Goal: Task Accomplishment & Management: Complete application form

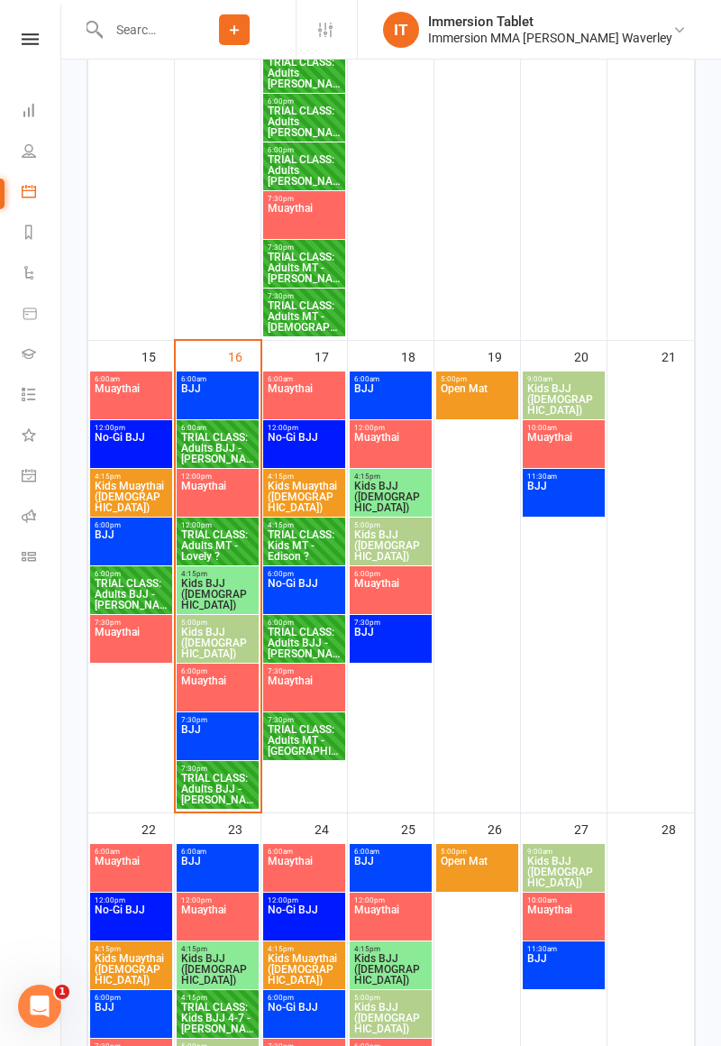
click at [227, 548] on span "TRIAL CLASS: Adults MT - Lovely ?" at bounding box center [217, 545] width 75 height 32
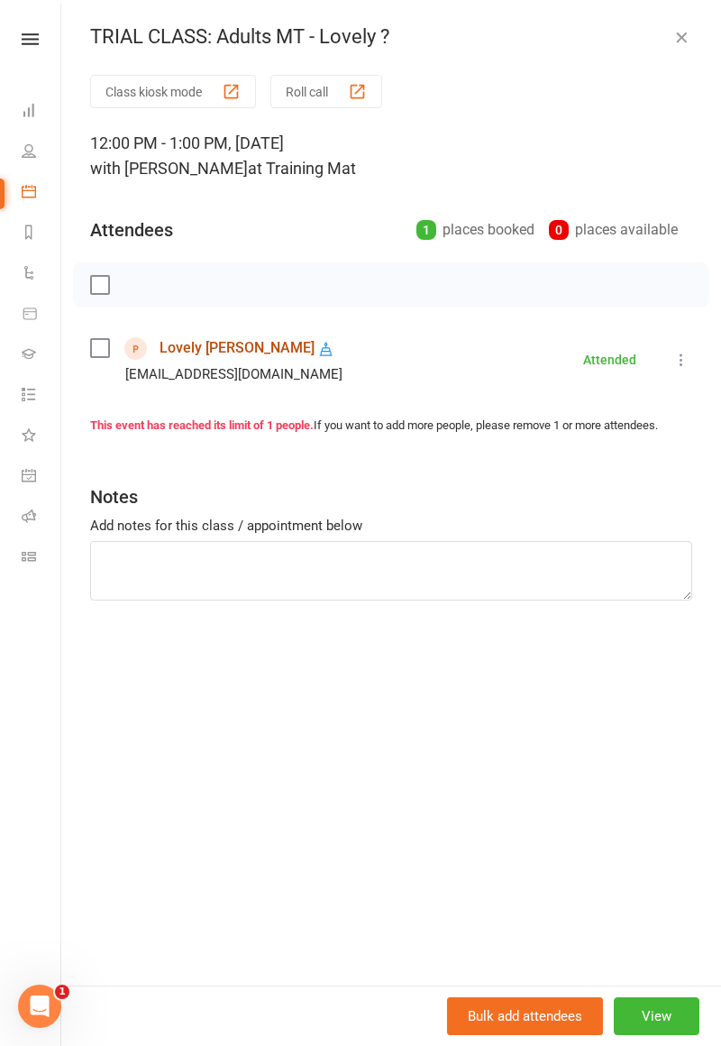
click at [197, 351] on link "Lovely [PERSON_NAME]" at bounding box center [237, 348] width 155 height 29
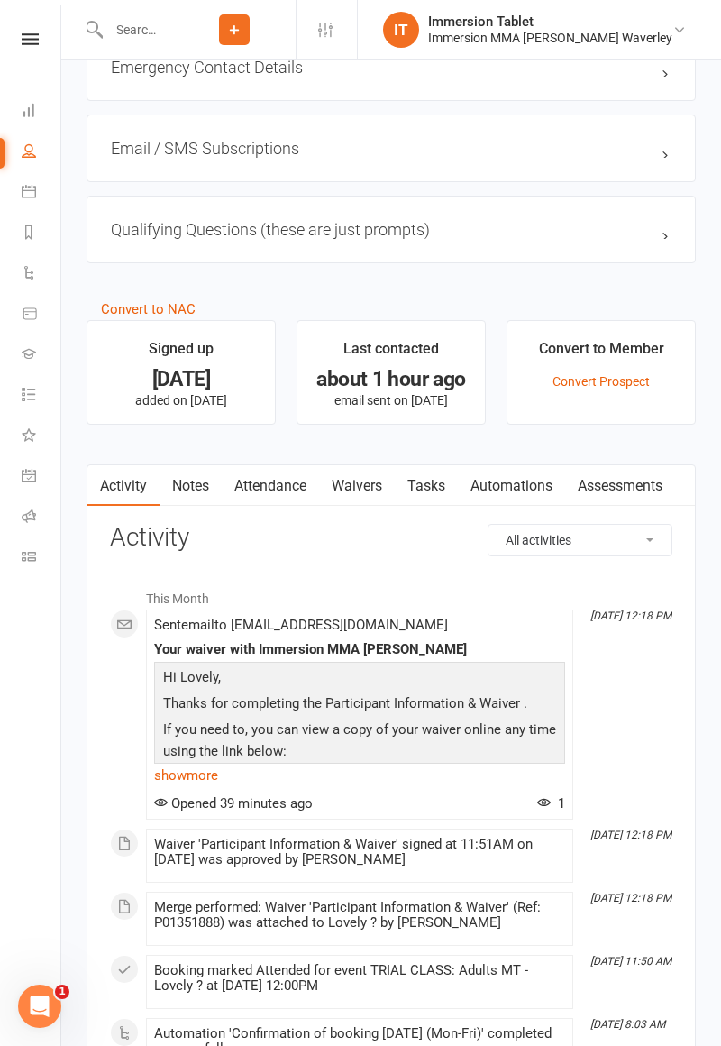
click at [368, 487] on link "Waivers" at bounding box center [357, 485] width 76 height 41
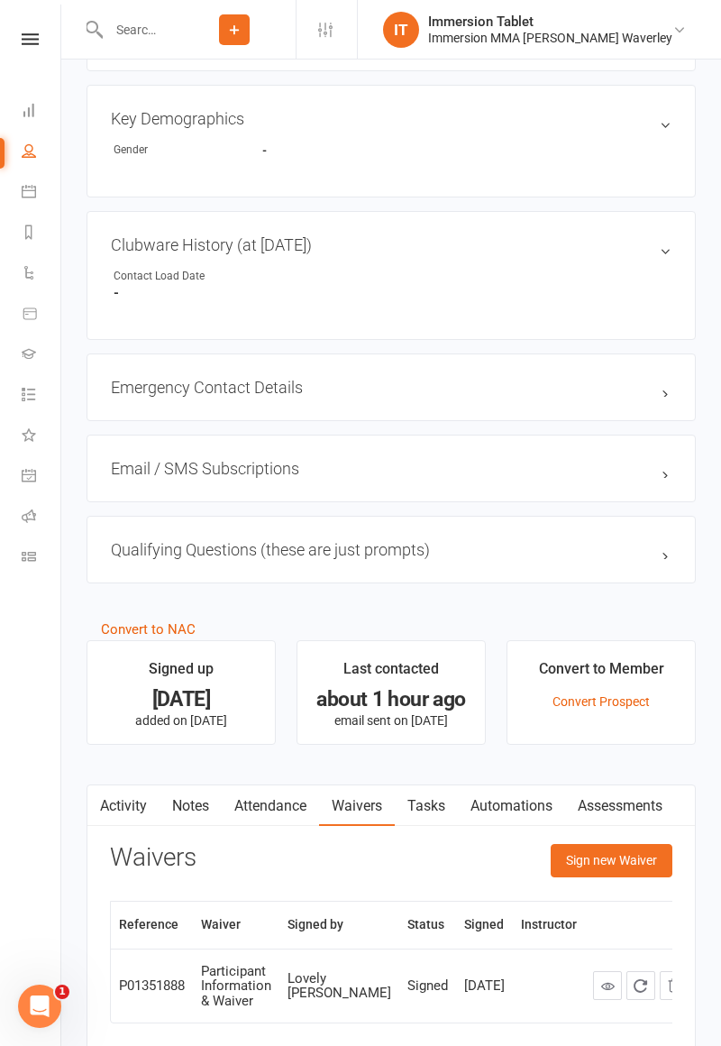
scroll to position [955, 0]
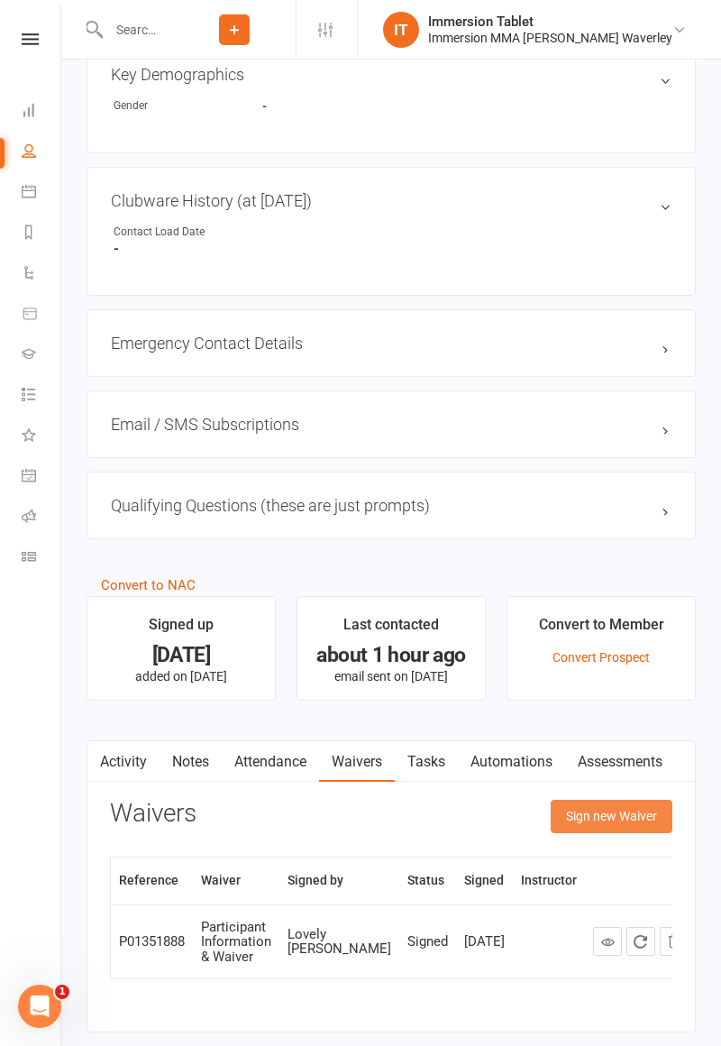
click at [610, 813] on button "Sign new Waiver" at bounding box center [612, 816] width 122 height 32
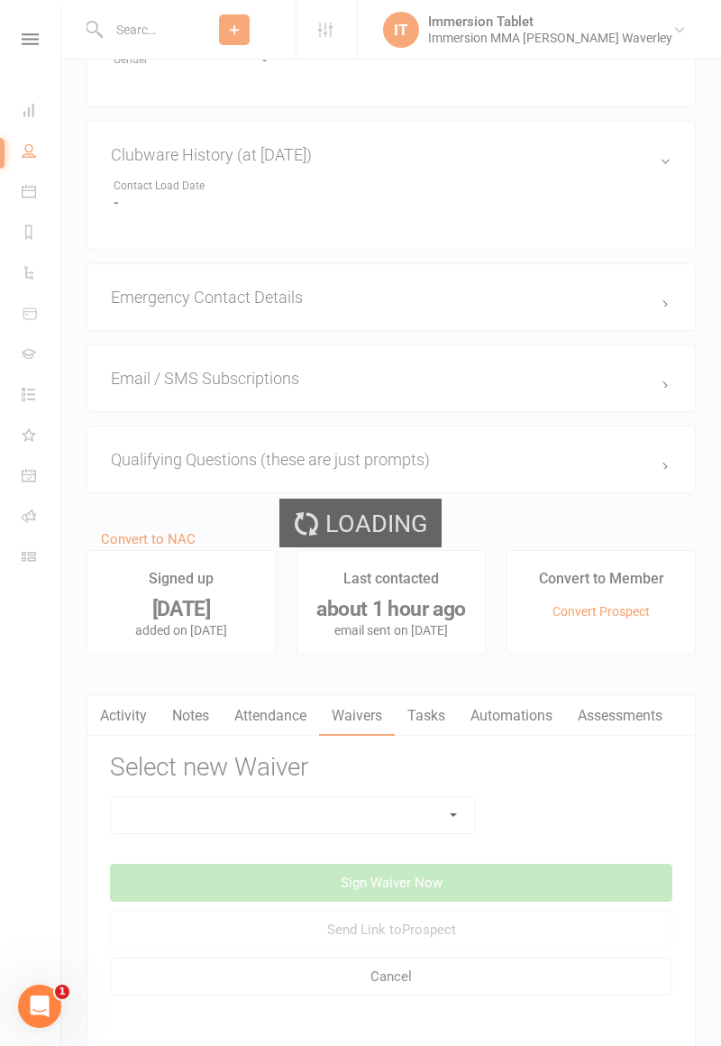
scroll to position [1006, 0]
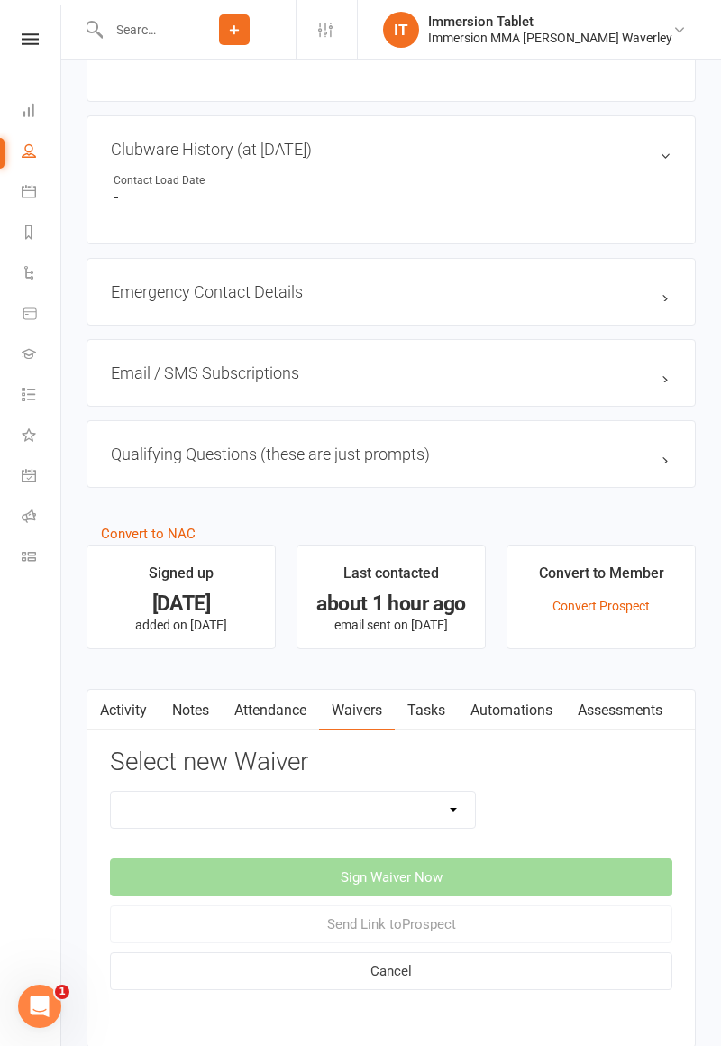
click at [386, 815] on select "Cancellation Form Immersion 10 Class Pass Form Immersion 10 Class Pass Form (Pa…" at bounding box center [293, 810] width 364 height 36
select select "10715"
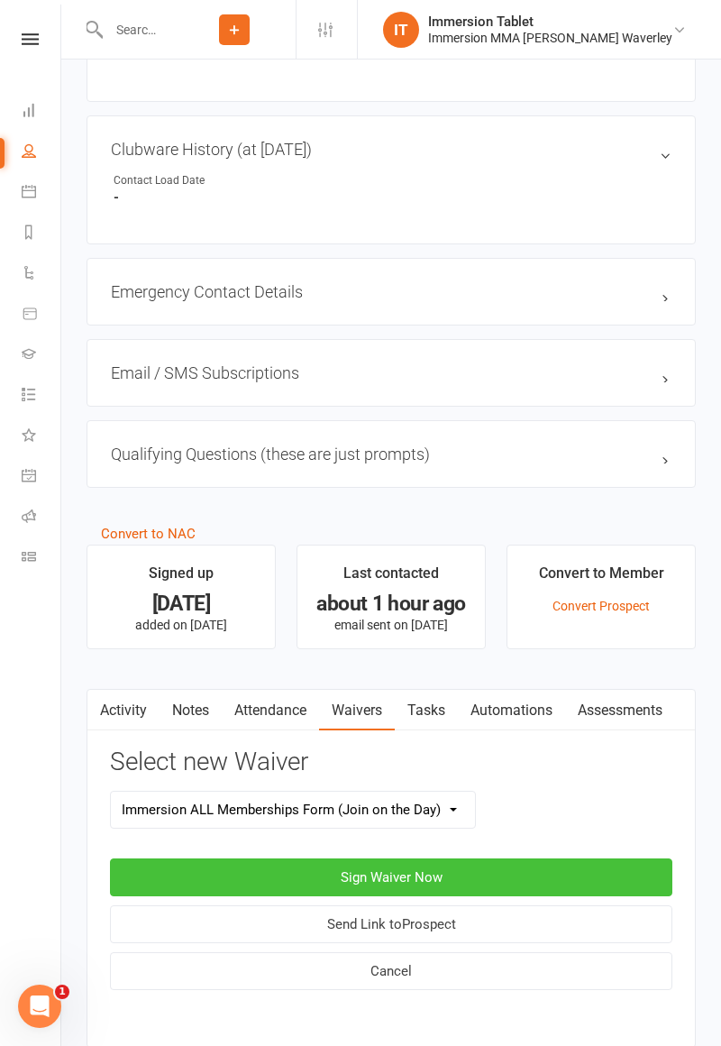
click at [500, 867] on button "Sign Waiver Now" at bounding box center [391, 877] width 563 height 38
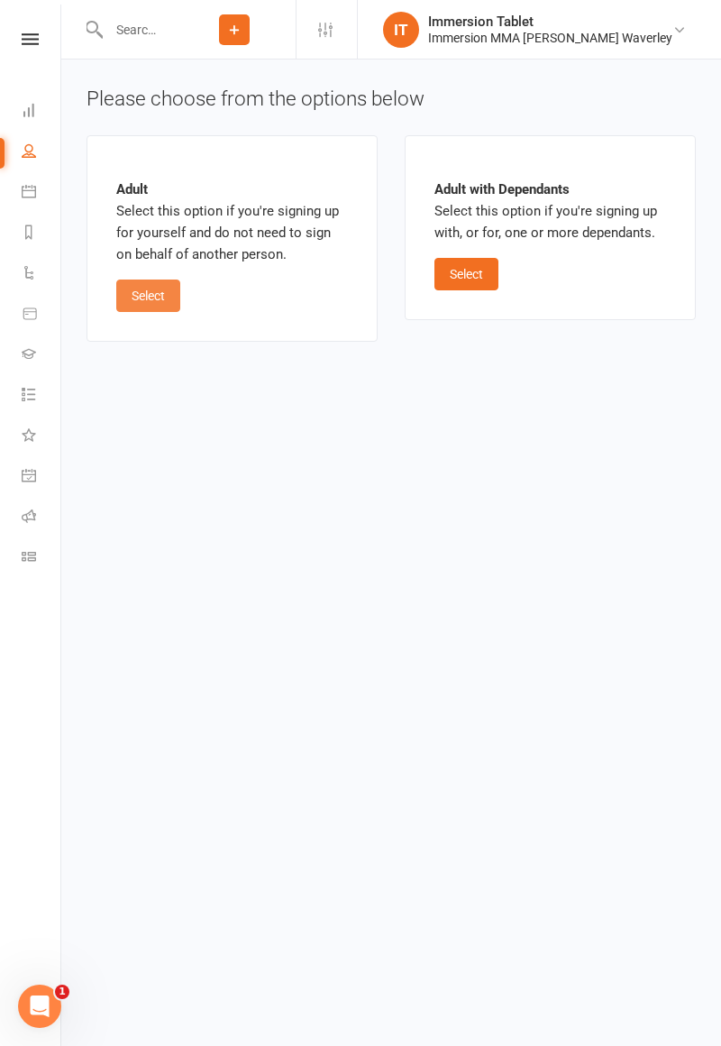
click at [155, 292] on button "Select" at bounding box center [148, 296] width 64 height 32
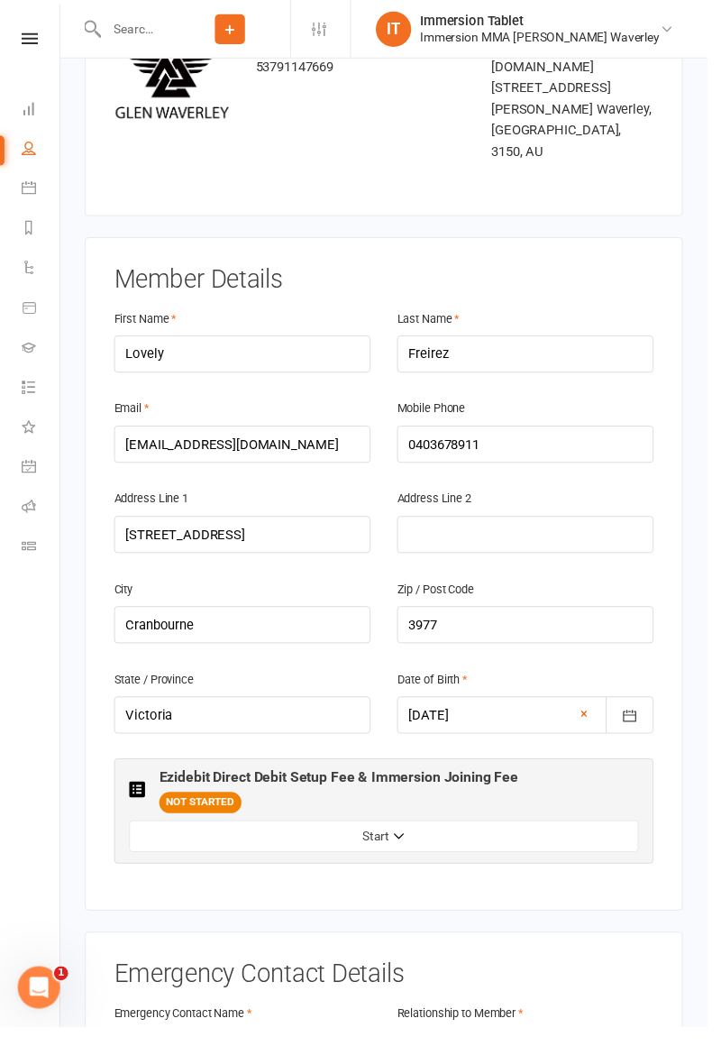
scroll to position [180, 0]
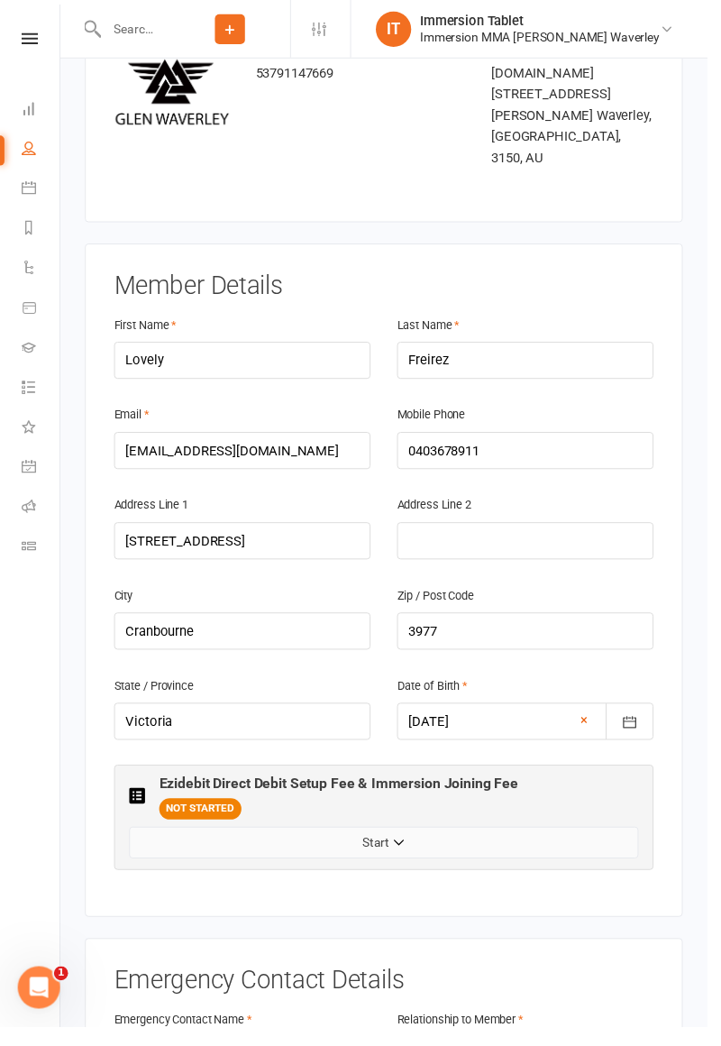
click at [199, 842] on button "Start" at bounding box center [391, 858] width 519 height 32
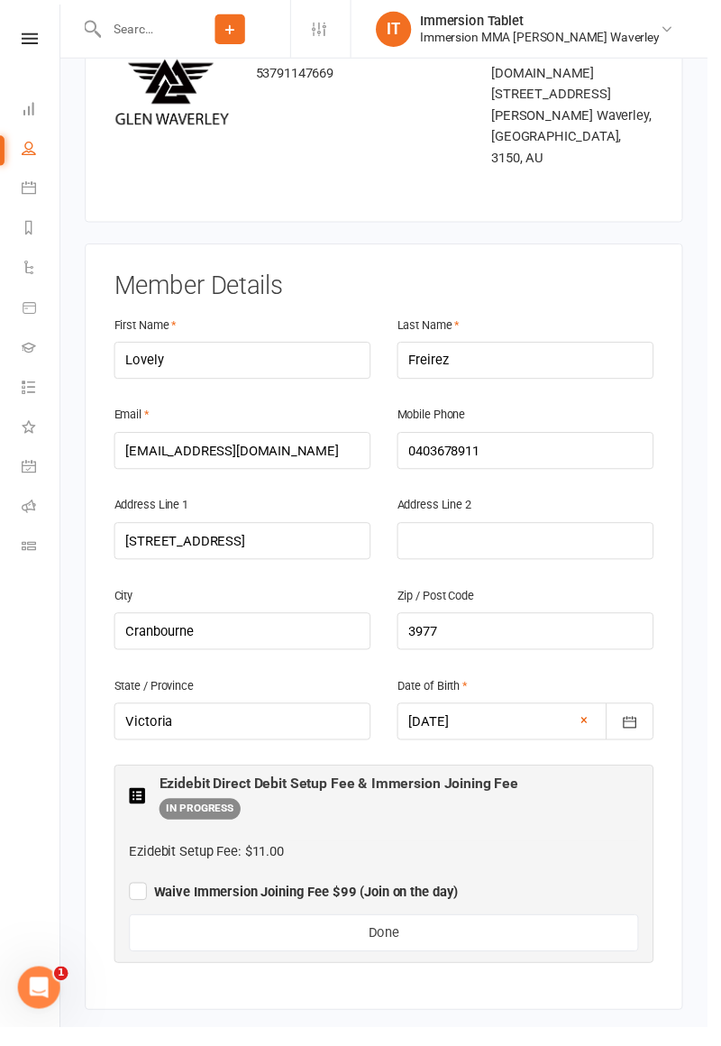
click at [145, 895] on label "Waive Immersion Joining Fee $99 (Join on the day)" at bounding box center [299, 906] width 335 height 22
click at [145, 893] on input "Waive Immersion Joining Fee $99 (Join on the day)" at bounding box center [299, 893] width 335 height 0
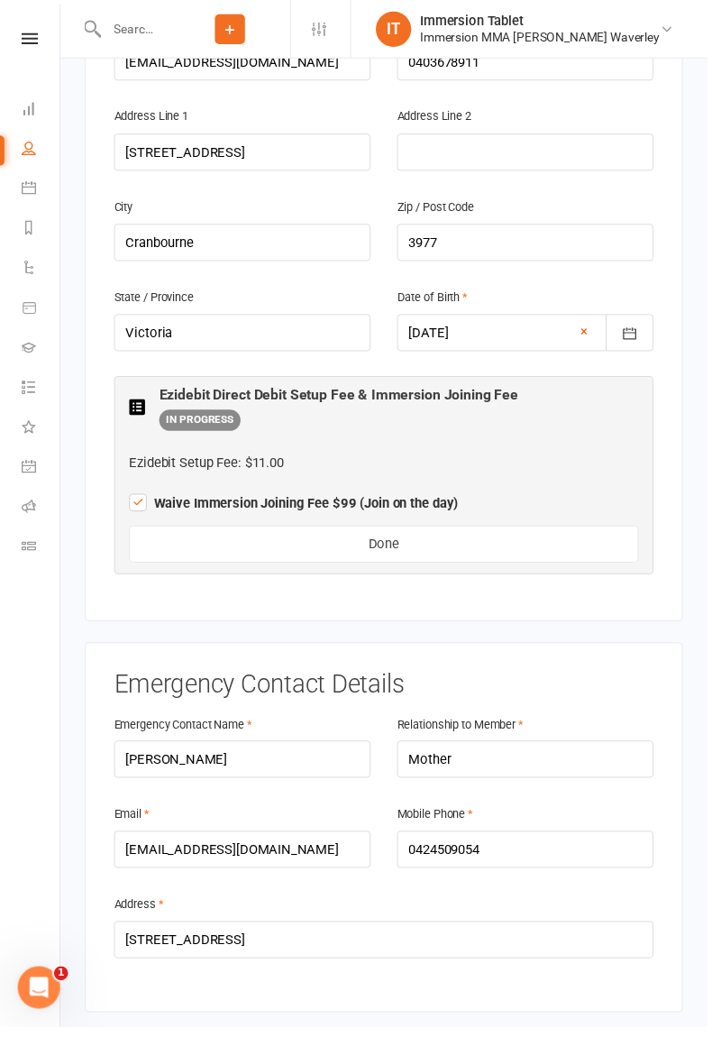
scroll to position [0, 0]
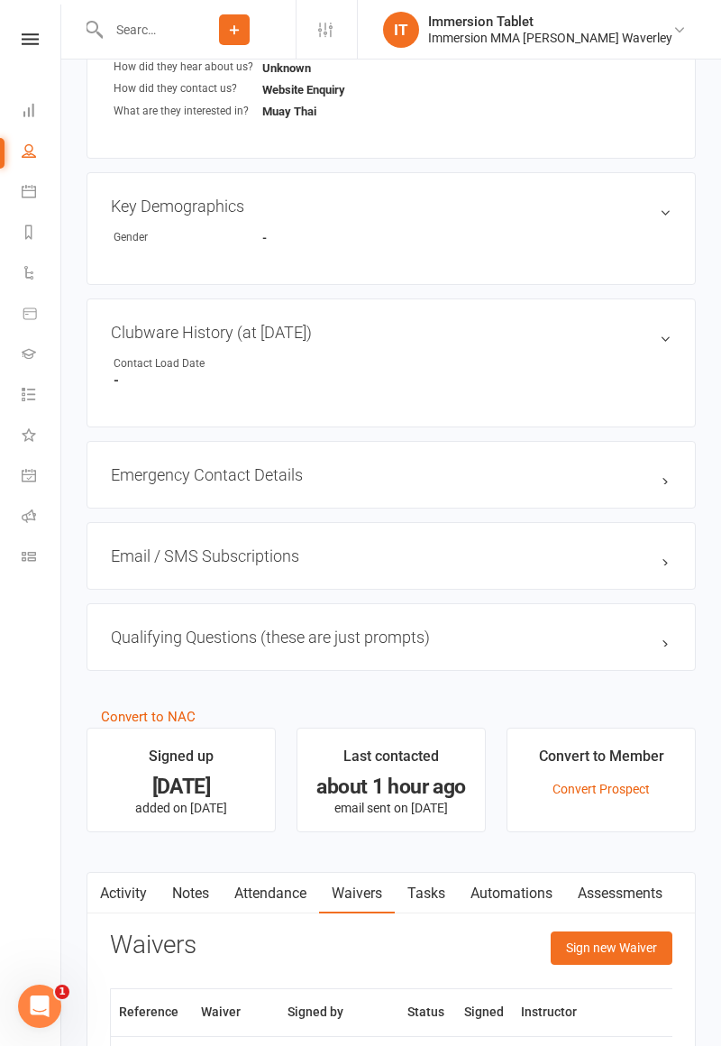
scroll to position [822, 0]
click at [585, 943] on button "Sign new Waiver" at bounding box center [612, 948] width 122 height 32
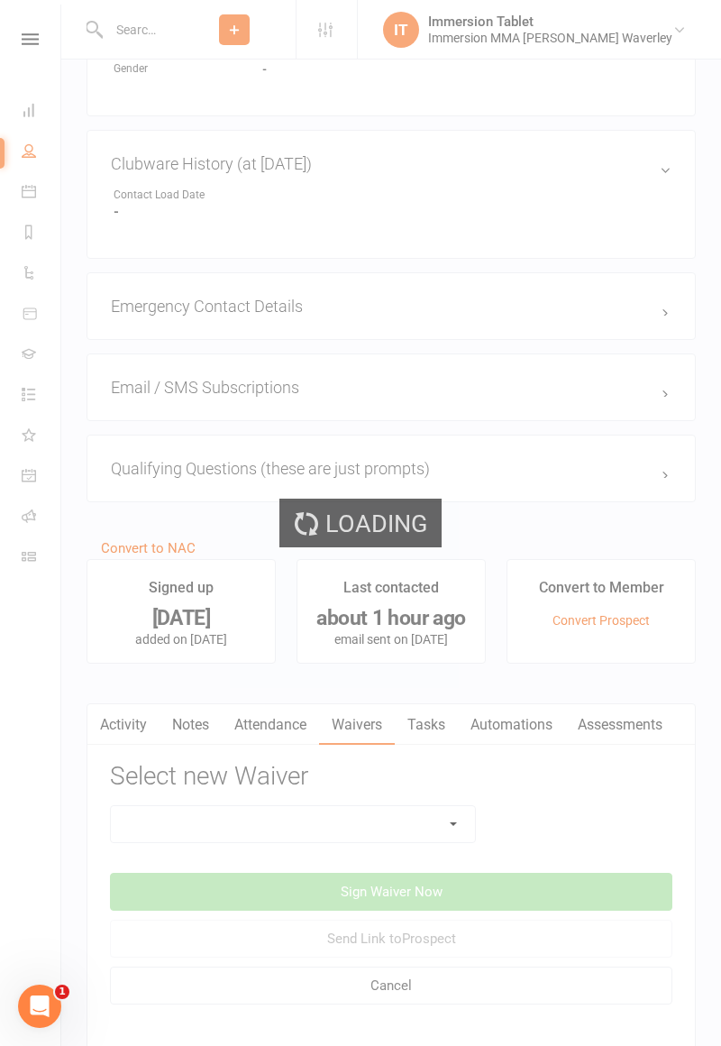
scroll to position [1006, 0]
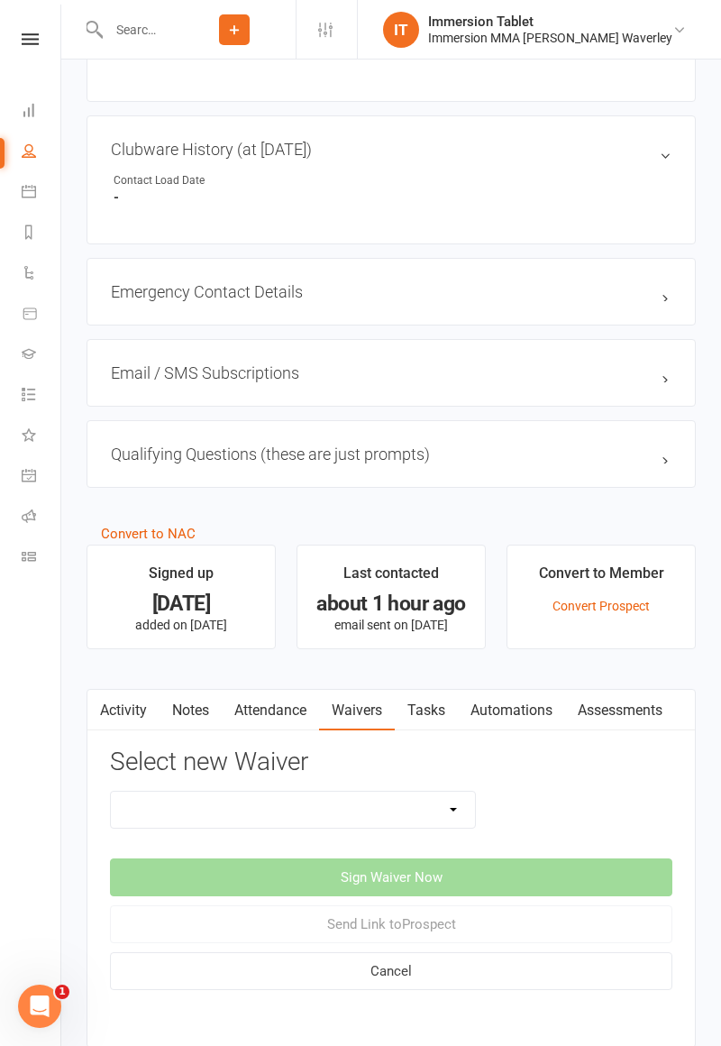
click at [196, 802] on select "Cancellation Form Immersion 10 Class Pass Form Immersion 10 Class Pass Form (Pa…" at bounding box center [293, 810] width 364 height 36
select select "10671"
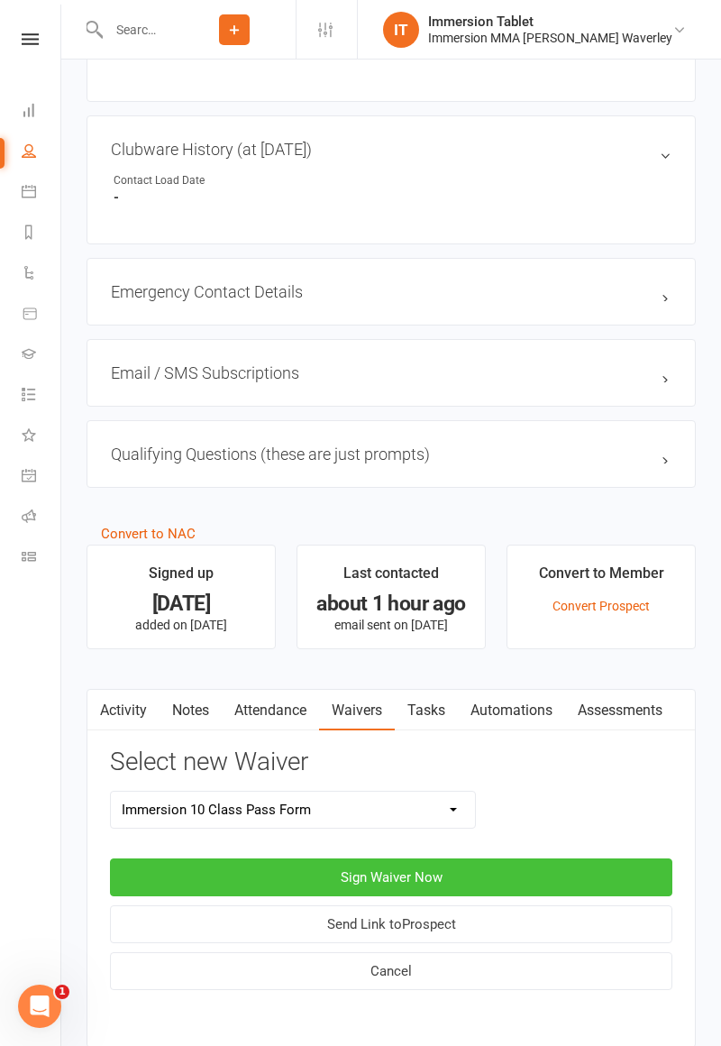
click at [246, 867] on button "Sign Waiver Now" at bounding box center [391, 877] width 563 height 38
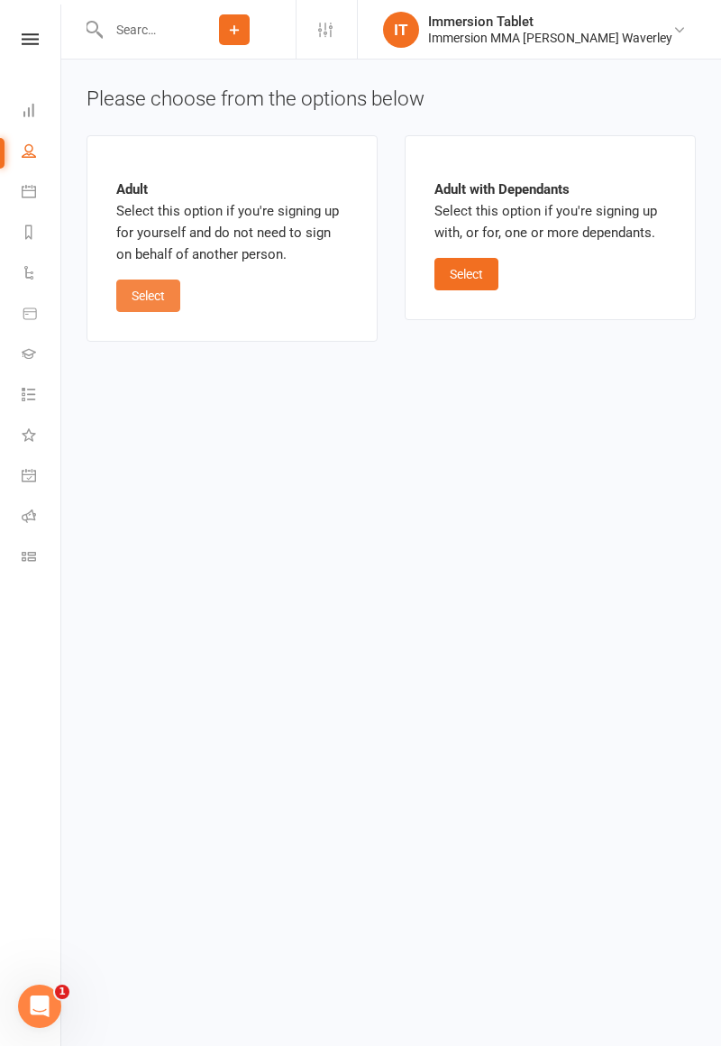
click at [148, 292] on button "Select" at bounding box center [148, 296] width 64 height 32
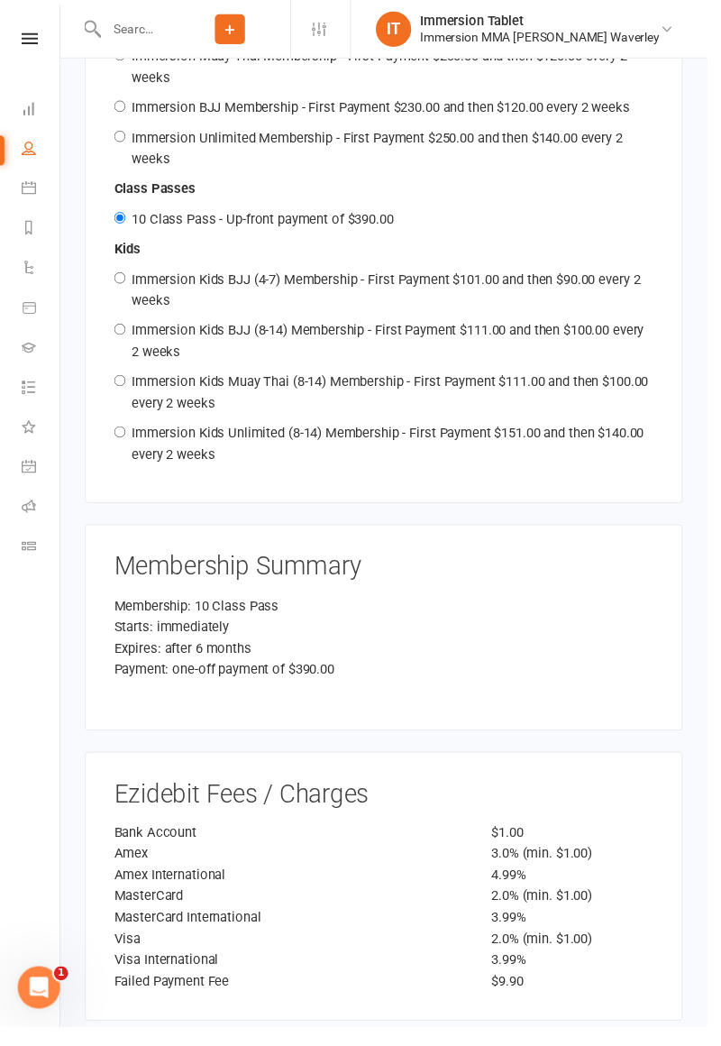
scroll to position [2126, 0]
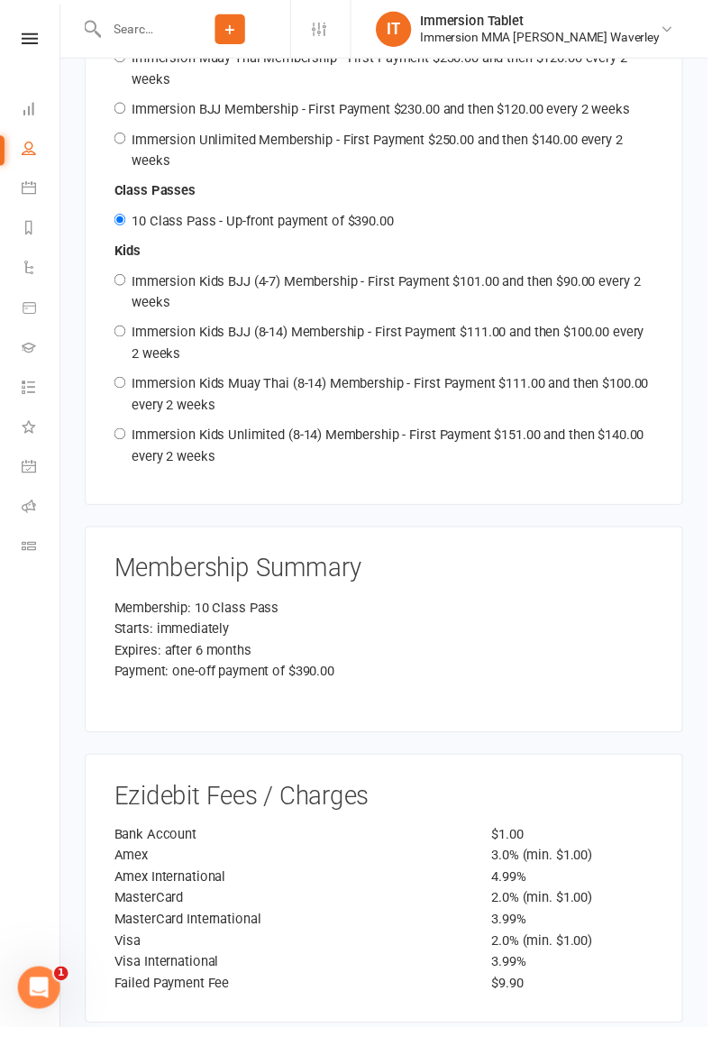
click at [200, 630] on div "Starts: immediately" at bounding box center [391, 641] width 550 height 22
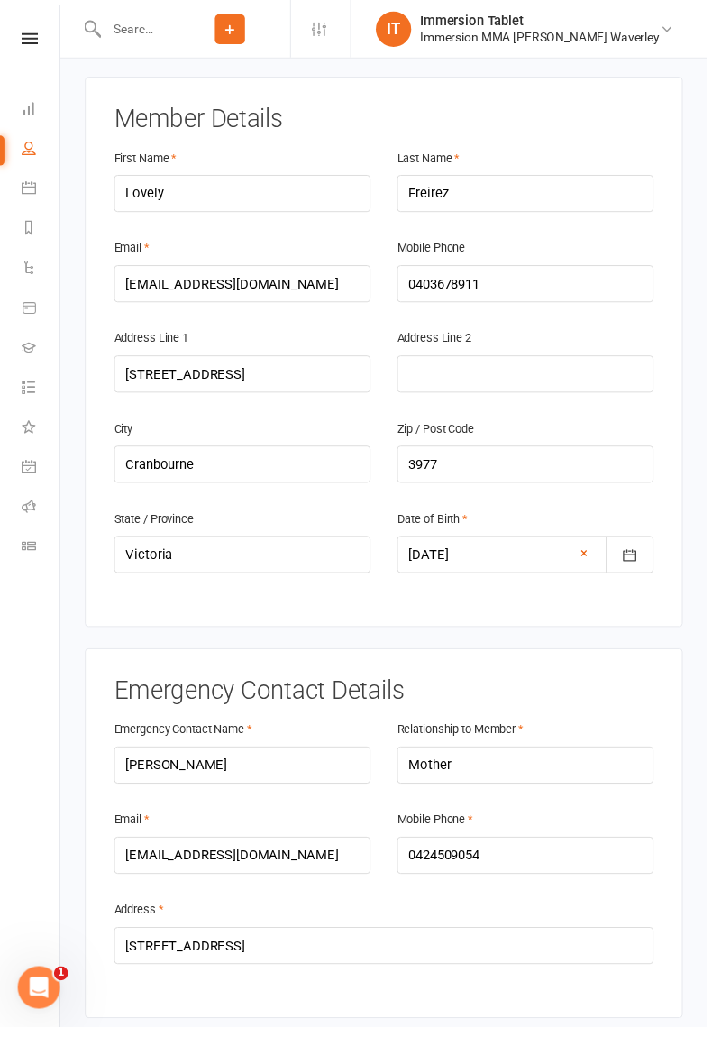
scroll to position [0, 0]
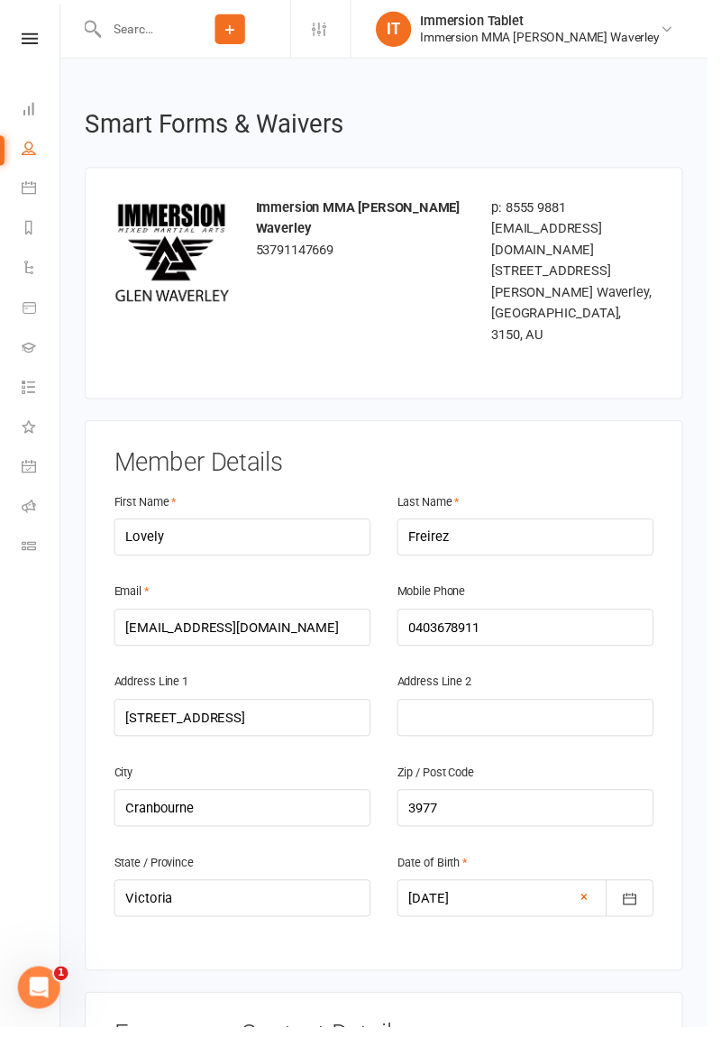
click at [299, 428] on div "Member Details First Name Lovely Last Name [PERSON_NAME] Email [EMAIL_ADDRESS][…" at bounding box center [392, 708] width 610 height 561
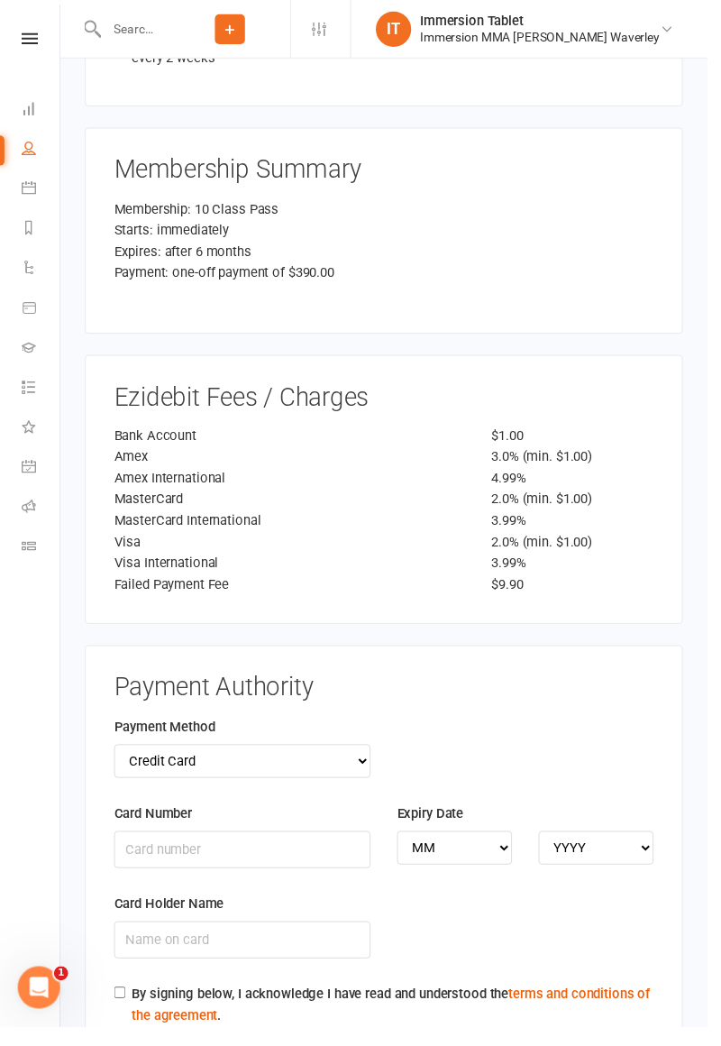
scroll to position [2552, 0]
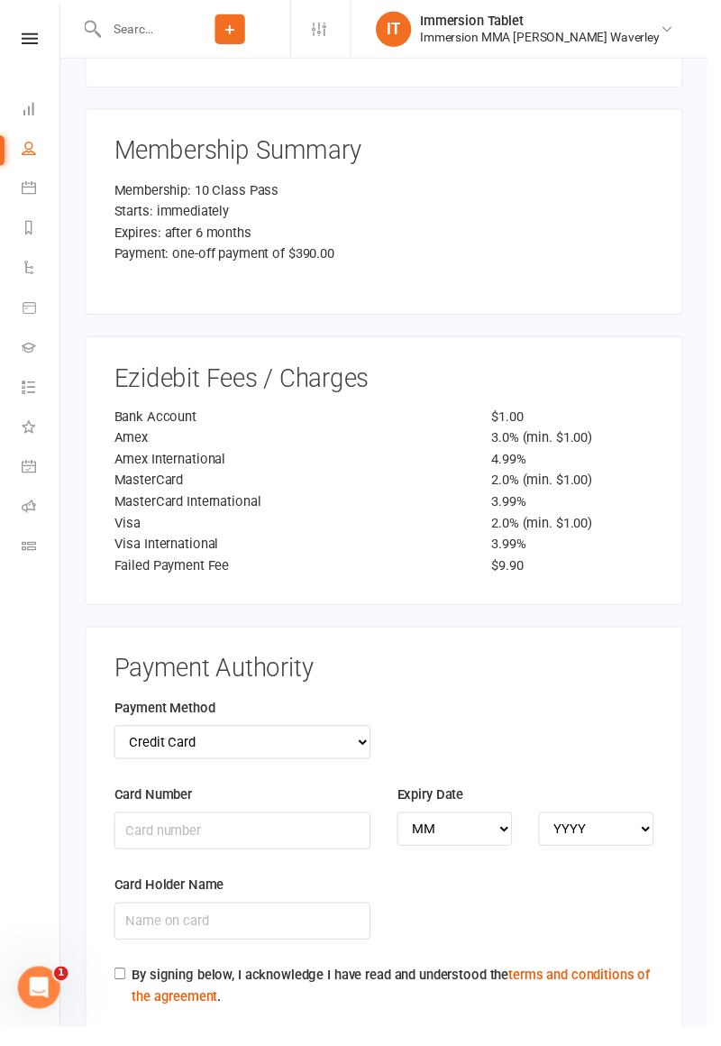
click at [159, 711] on label "Payment Method" at bounding box center [167, 722] width 103 height 22
click at [157, 711] on div "Payment Method Credit Card Bank Account" at bounding box center [247, 742] width 262 height 63
click at [158, 739] on select "Credit Card Bank Account" at bounding box center [247, 756] width 262 height 34
click at [166, 739] on select "Credit Card Bank Account" at bounding box center [247, 756] width 262 height 34
click at [158, 739] on select "Credit Card Bank Account" at bounding box center [247, 756] width 262 height 34
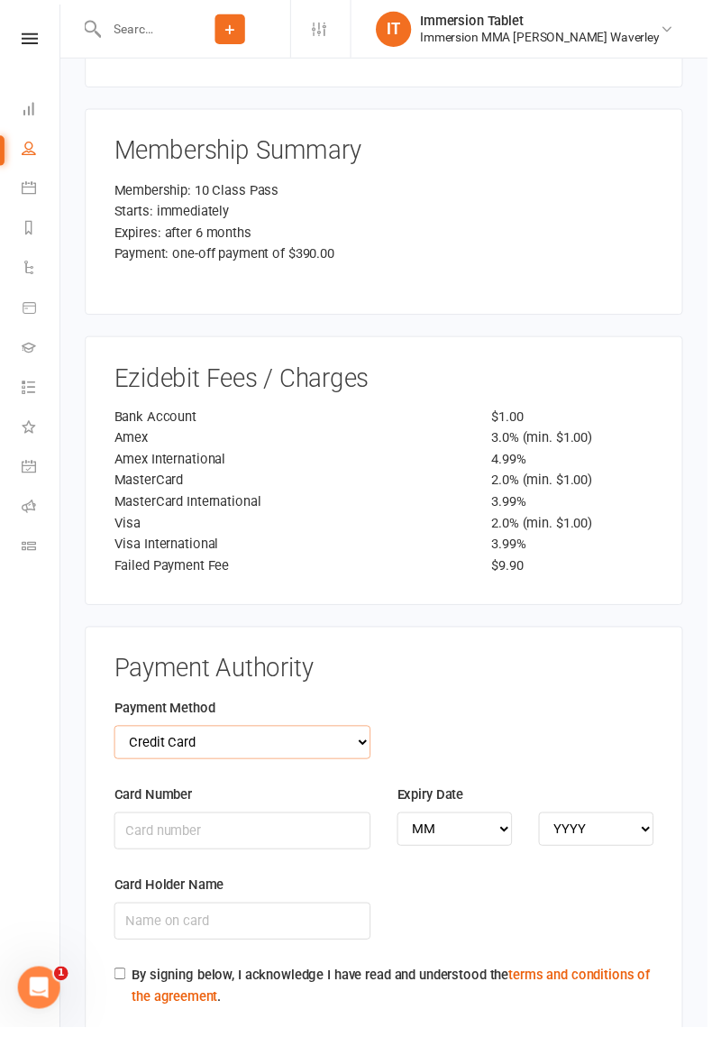
click at [159, 739] on select "Credit Card Bank Account" at bounding box center [247, 756] width 262 height 34
click at [153, 711] on label "Payment Method" at bounding box center [167, 722] width 103 height 22
click at [148, 739] on select "Credit Card Bank Account" at bounding box center [247, 756] width 262 height 34
select select "bank_account"
click at [253, 828] on input "BSB" at bounding box center [247, 847] width 262 height 38
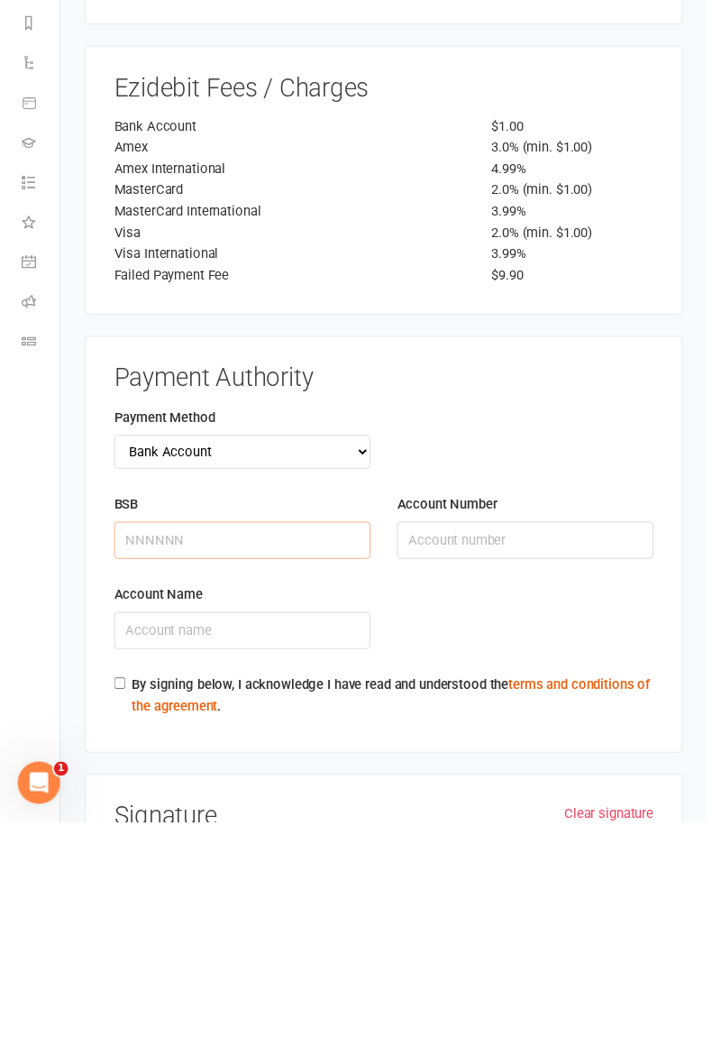
scroll to position [2639, 0]
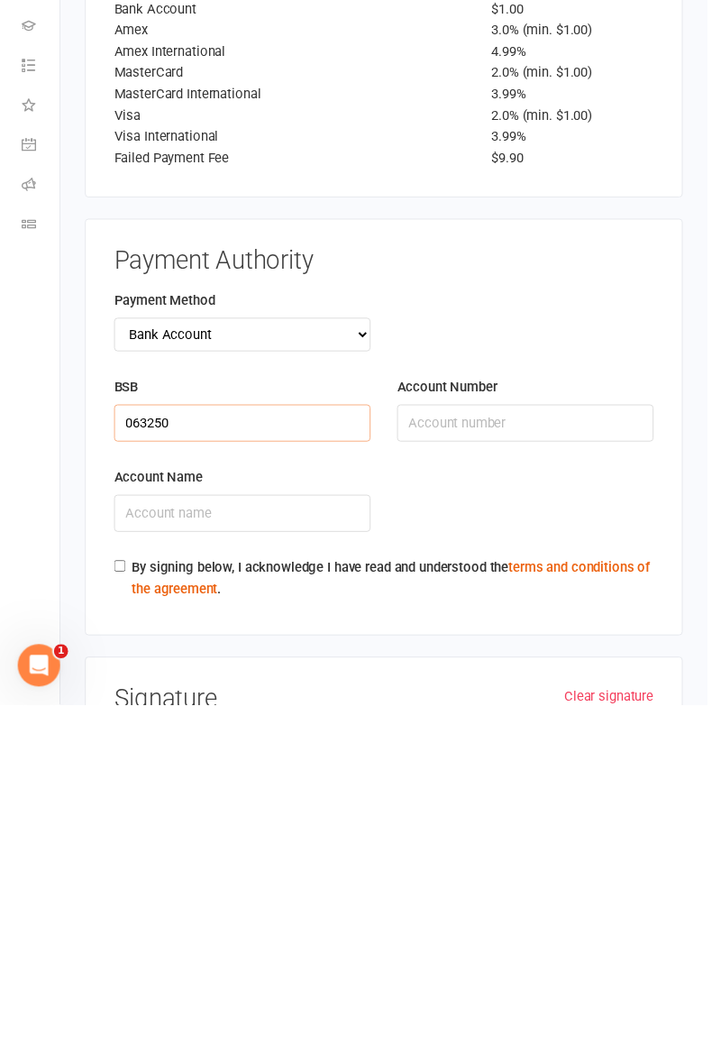
type input "063250"
click at [524, 740] on input "Account Number" at bounding box center [536, 759] width 262 height 38
type input "11023350"
click at [285, 832] on input "Account Name" at bounding box center [247, 851] width 262 height 38
type input "Lovely [PERSON_NAME]"
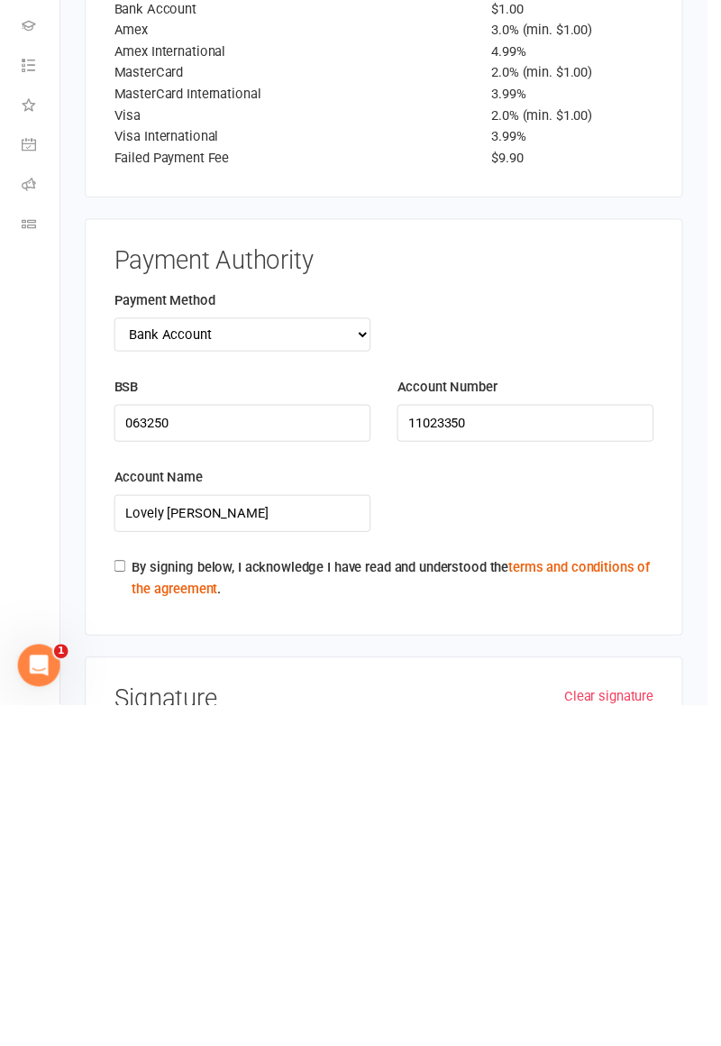
click at [106, 824] on div "Payment Authority Payment Method Credit Card Bank Account BSB [FINANCIAL_ID] Ac…" at bounding box center [392, 763] width 610 height 425
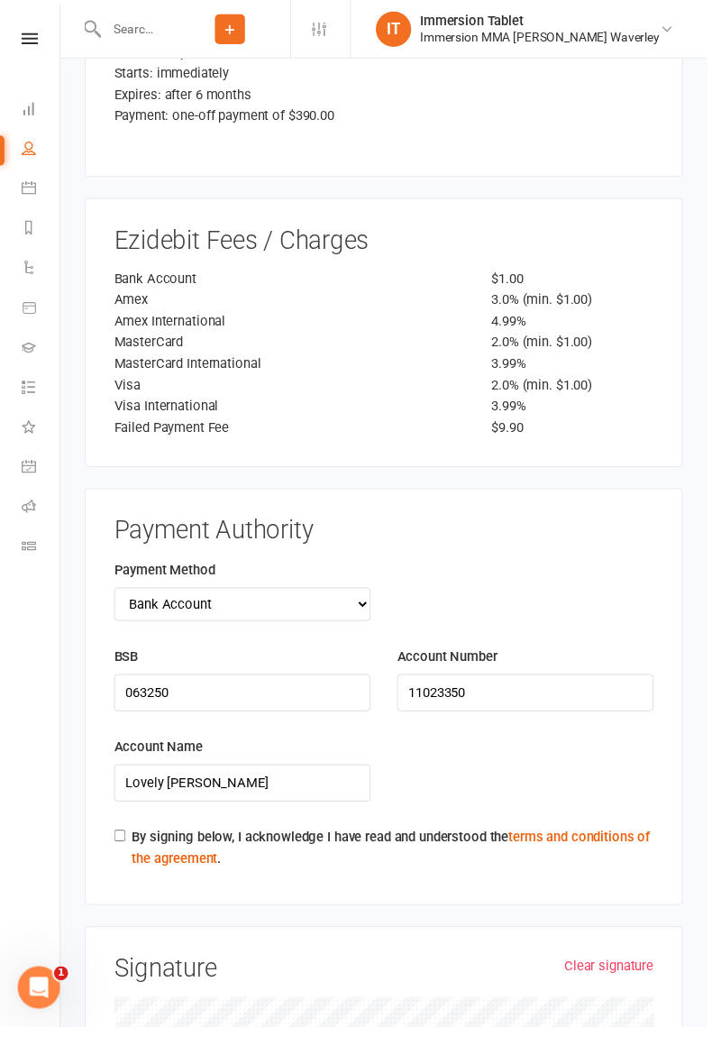
scroll to position [2684, 0]
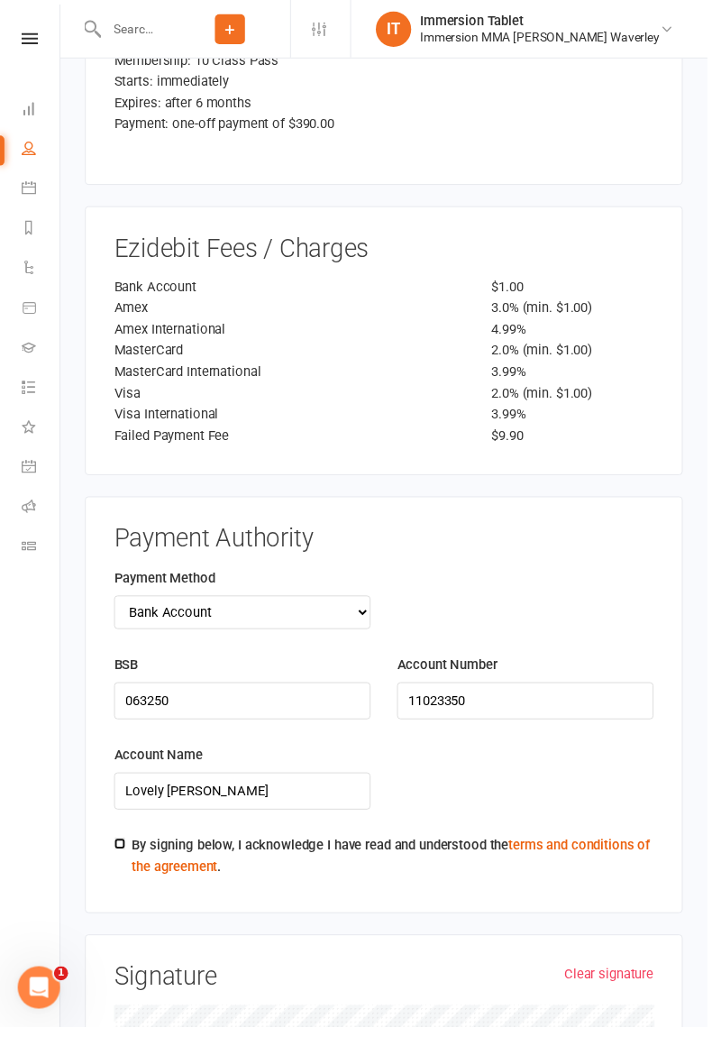
click at [120, 854] on input "By signing below, I acknowledge I have read and understood the terms and condit…" at bounding box center [122, 860] width 12 height 12
checkbox input "true"
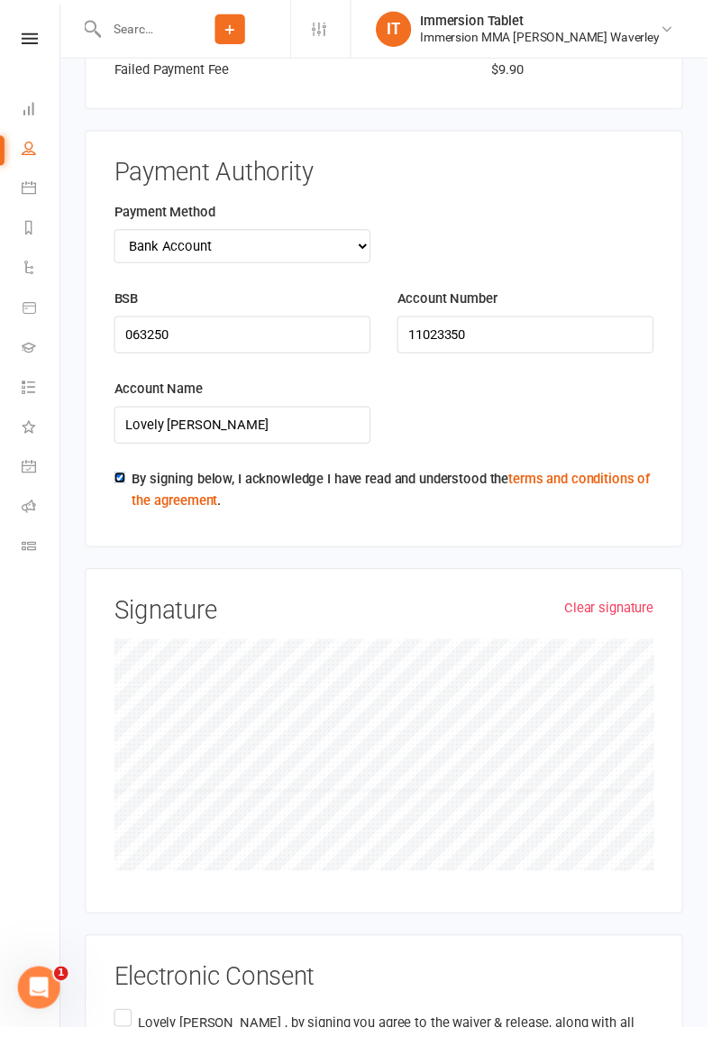
scroll to position [3065, 0]
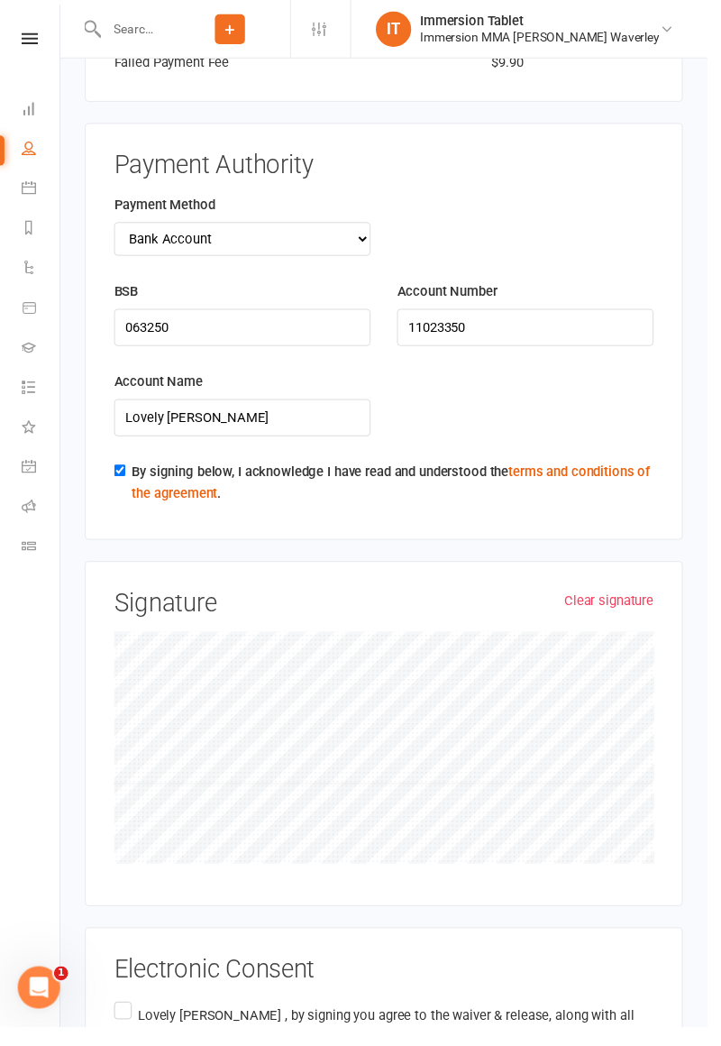
click at [122, 1017] on label "Lovely [PERSON_NAME] , by signing you agree to the waiver & release, along with…" at bounding box center [391, 1060] width 550 height 86
click at [122, 1017] on input "Lovely [PERSON_NAME] , by signing you agree to the waiver & release, along with…" at bounding box center [122, 1017] width 12 height 0
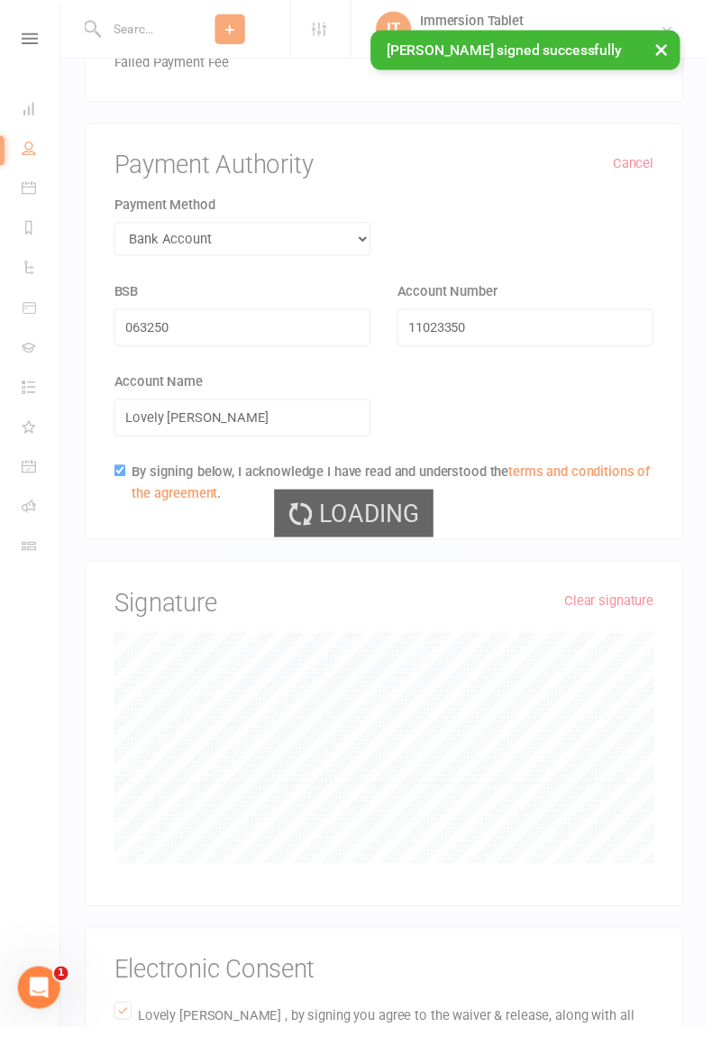
scroll to position [2560, 0]
